Goal: Check status: Check status

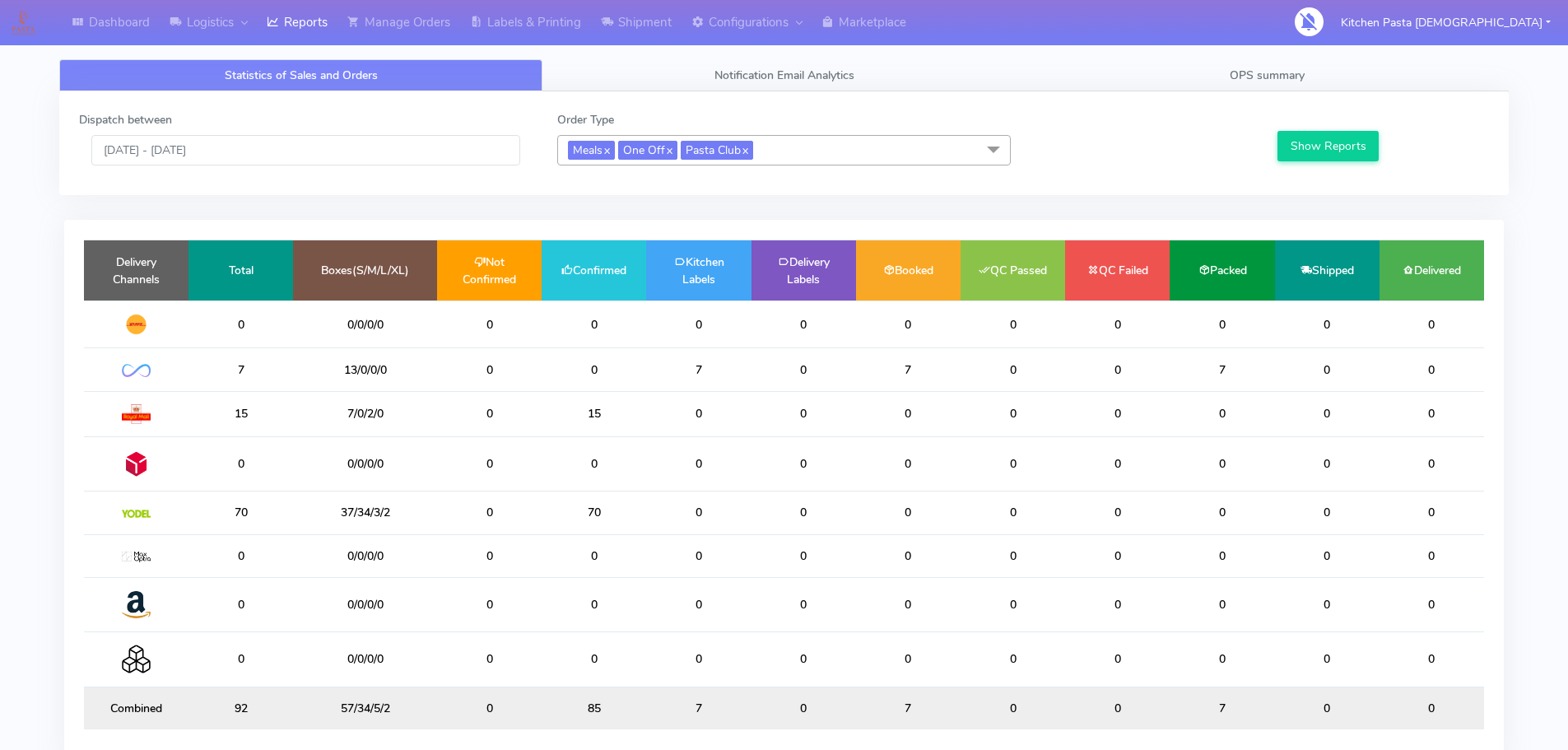
drag, startPoint x: 0, startPoint y: 392, endPoint x: 0, endPoint y: 591, distance: 199.0
click at [350, 170] on div "Dispatch between 06/10/2025 - 06/10/2025 Order Type Meals x One Off x Pasta Clu…" at bounding box center [783, 143] width 1434 height 64
click at [312, 151] on input "[DATE] - [DATE]" at bounding box center [306, 151] width 429 height 31
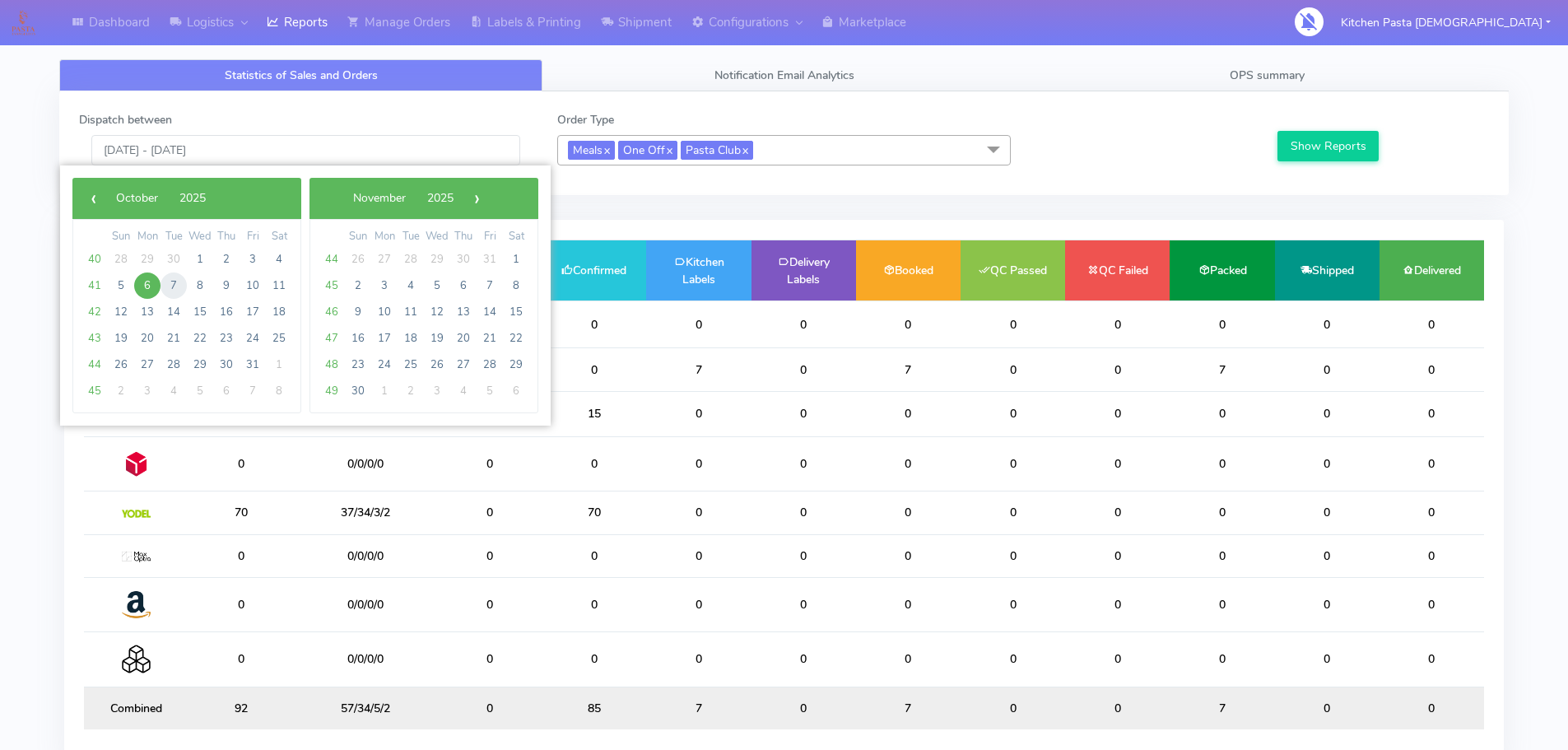
click at [176, 290] on span "7" at bounding box center [174, 285] width 26 height 26
type input "07/10/2025 - 07/10/2025"
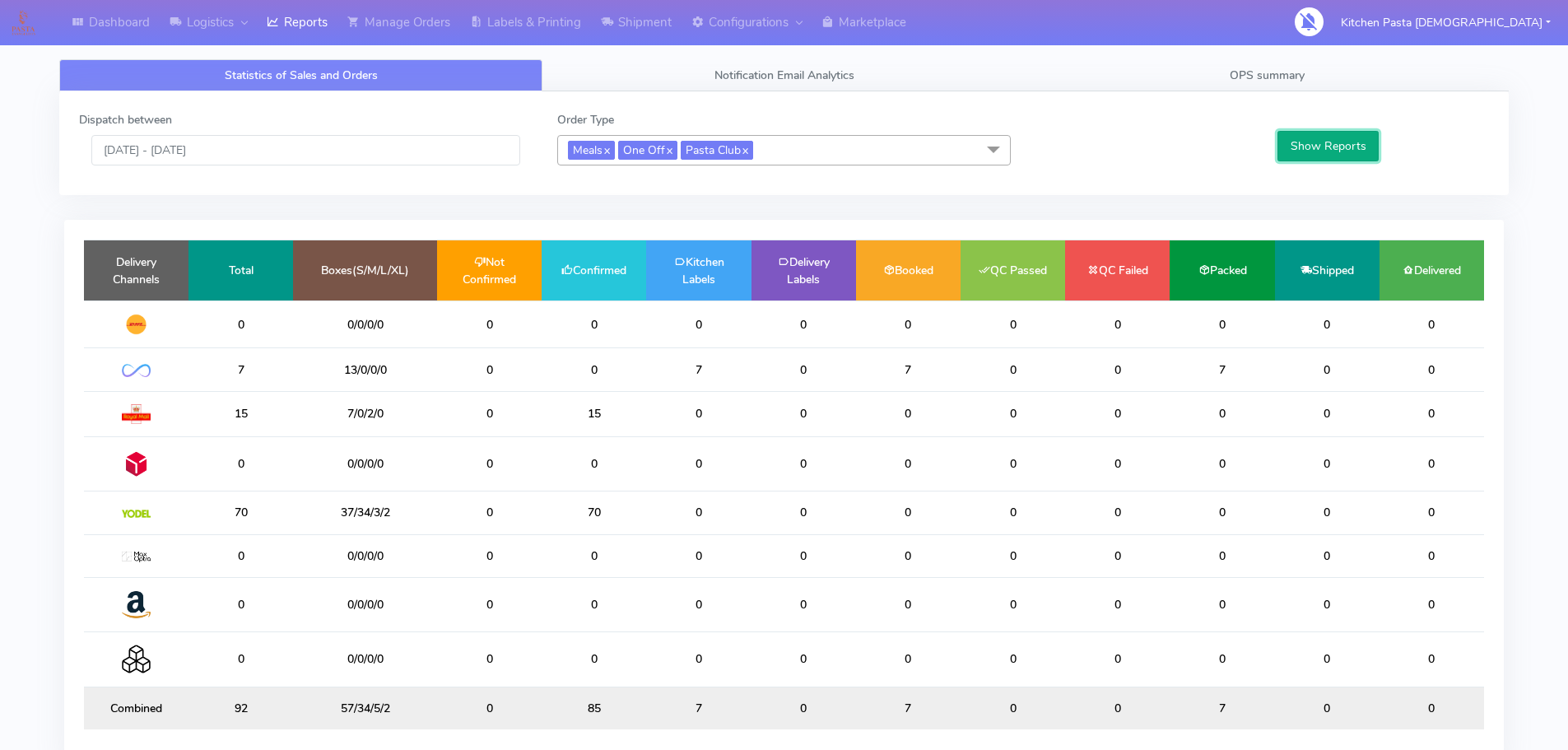
click at [1318, 137] on button "Show Reports" at bounding box center [1328, 146] width 101 height 31
click at [1287, 48] on div "Statistics of Sales and Orders Notification Email Analytics OPS summary Dispatc…" at bounding box center [784, 411] width 1450 height 764
click at [1298, 69] on span "OPS summary" at bounding box center [1268, 75] width 75 height 15
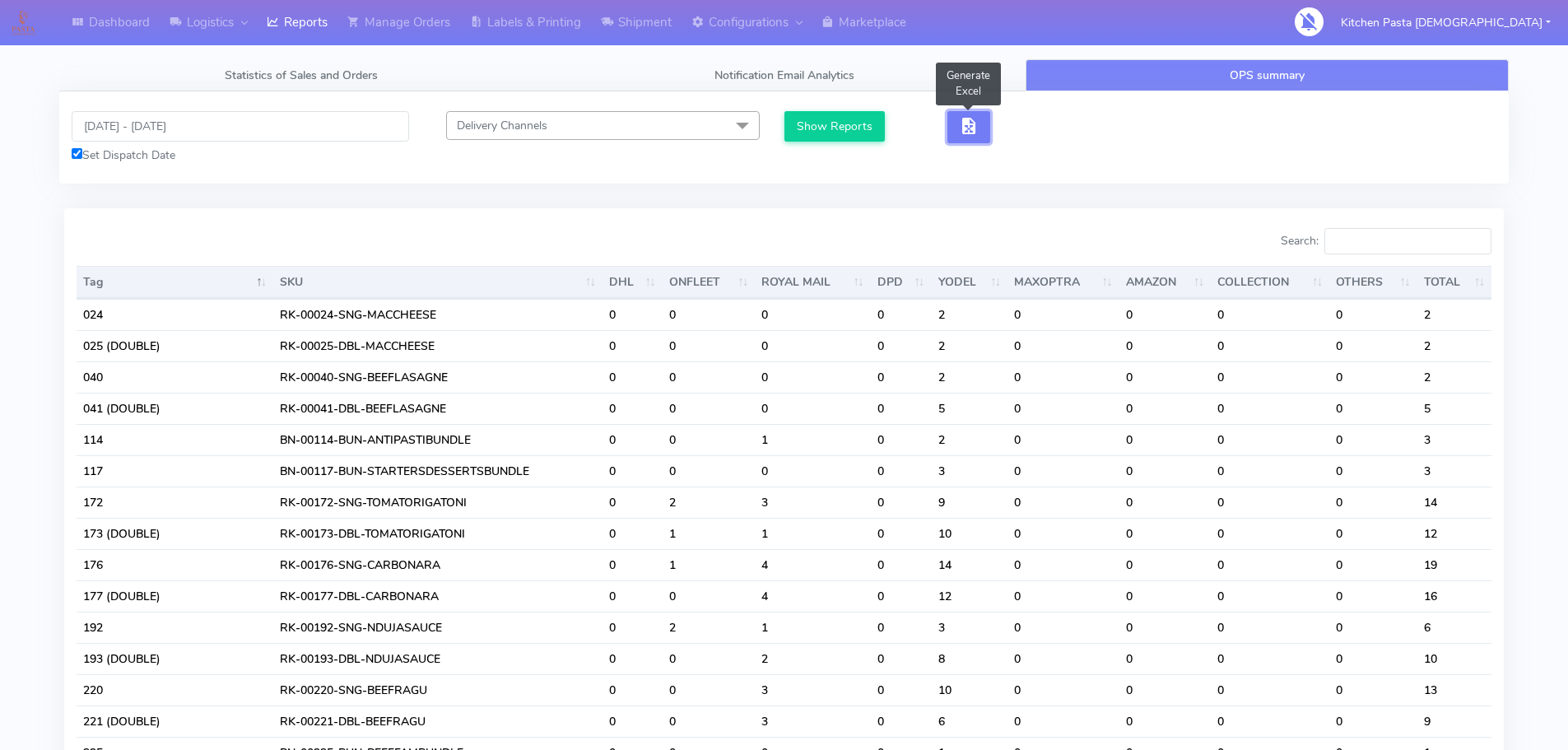
click at [970, 122] on span "button" at bounding box center [968, 129] width 20 height 15
click at [1028, 133] on span "button" at bounding box center [1028, 129] width 20 height 15
